Goal: Task Accomplishment & Management: Complete application form

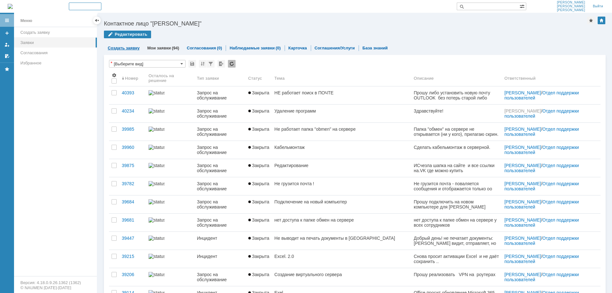
click at [120, 47] on link "Создать заявку" at bounding box center [124, 48] width 32 height 5
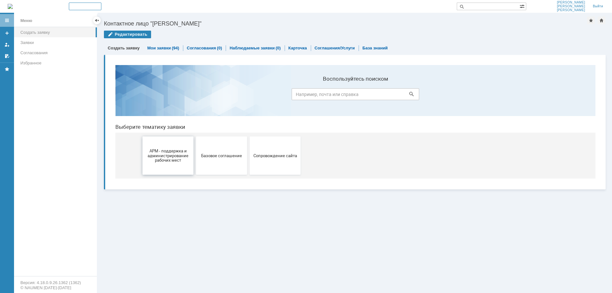
click at [174, 163] on button "АРМ - поддержка и администрирование рабочих мест" at bounding box center [167, 155] width 51 height 38
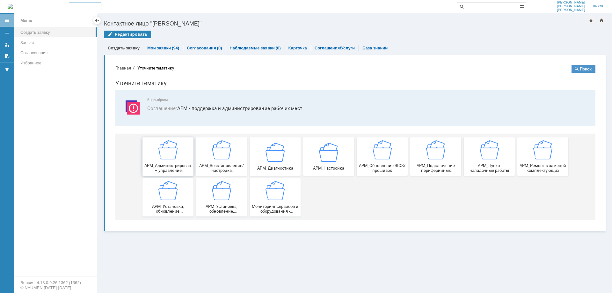
click at [177, 153] on img at bounding box center [167, 149] width 19 height 19
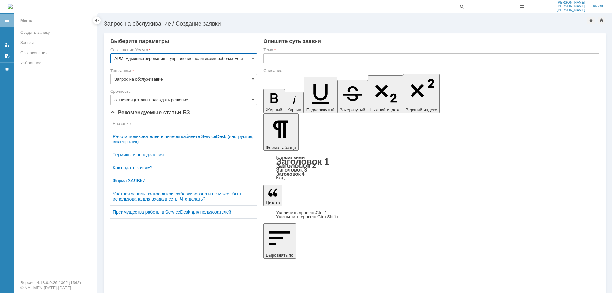
click at [293, 58] on input "text" at bounding box center [431, 58] width 336 height 10
type input "Установить расширение КриптоПро в [GEOGRAPHIC_DATA]"
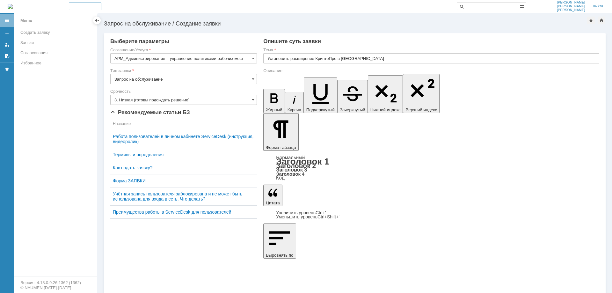
drag, startPoint x: 540, startPoint y: 2006, endPoint x: 520, endPoint y: 2007, distance: 20.4
drag, startPoint x: 550, startPoint y: 2001, endPoint x: 512, endPoint y: 2004, distance: 38.0
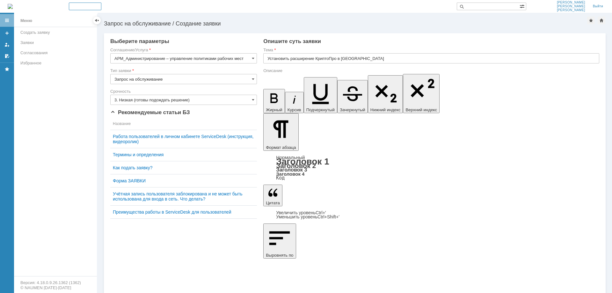
drag, startPoint x: 523, startPoint y: 2001, endPoint x: 528, endPoint y: 2018, distance: 18.3
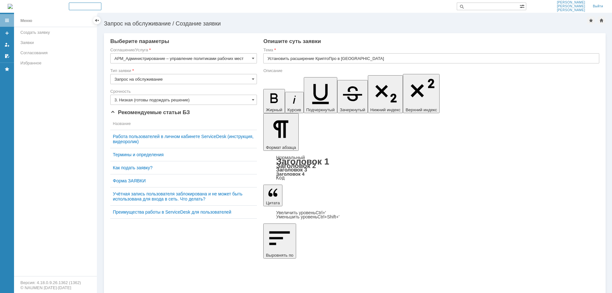
drag, startPoint x: 522, startPoint y: 2001, endPoint x: 522, endPoint y: 2017, distance: 15.9
click at [197, 101] on input "3. Низкая (готовы подождать решение)" at bounding box center [183, 100] width 147 height 10
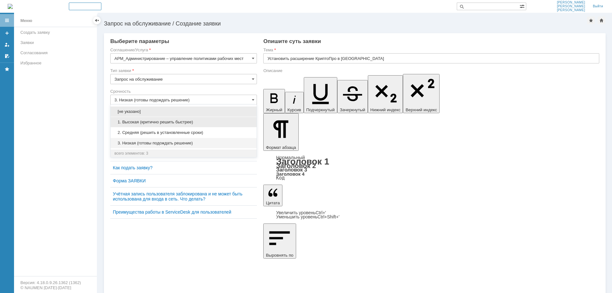
click at [207, 122] on span "1. Высокая (критично решить быстрее)" at bounding box center [183, 121] width 138 height 5
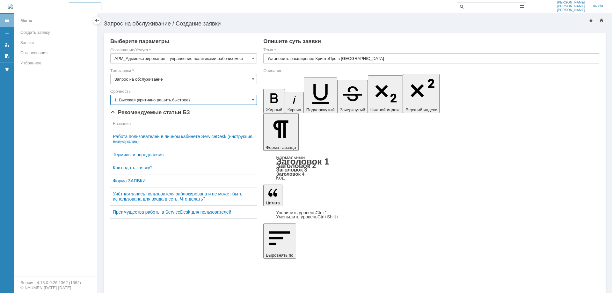
type input "1. Высокая (критично решить быстрее)"
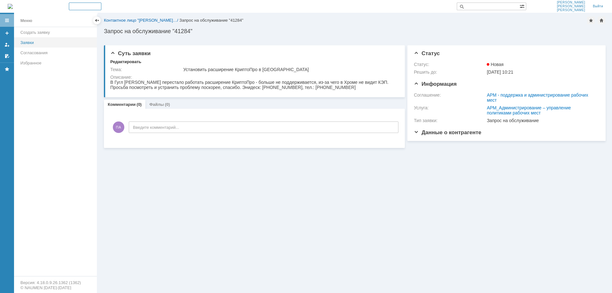
click at [51, 43] on div "Заявки" at bounding box center [56, 42] width 73 height 5
